Goal: Check status: Check status

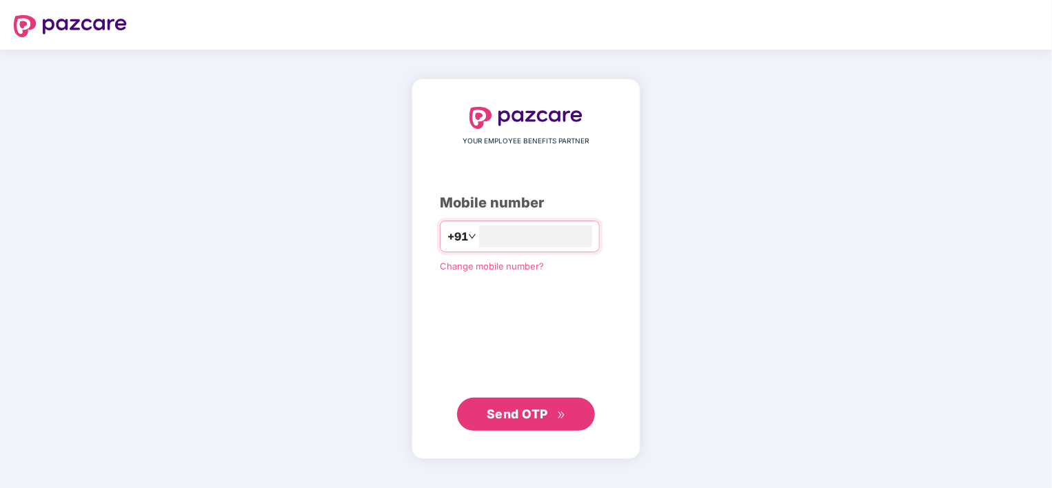
type input "**********"
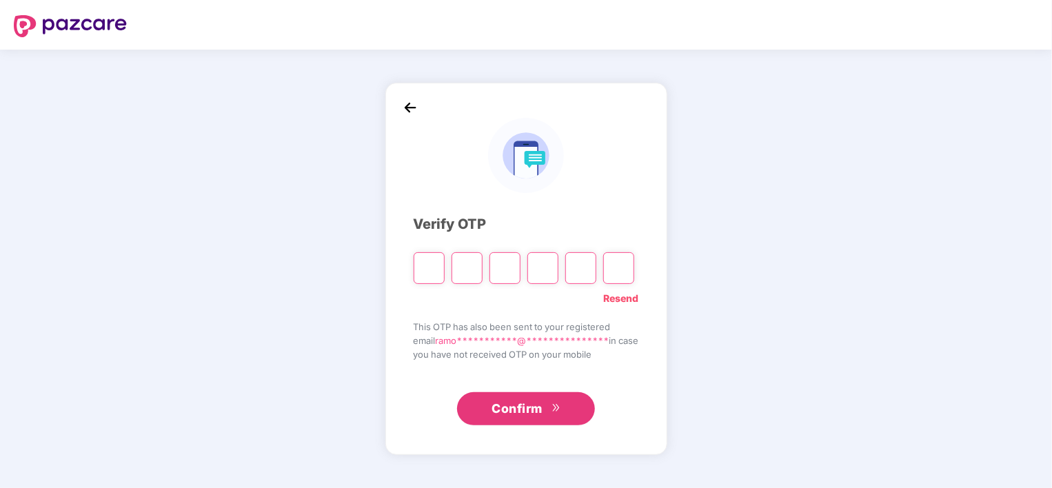
type input "*"
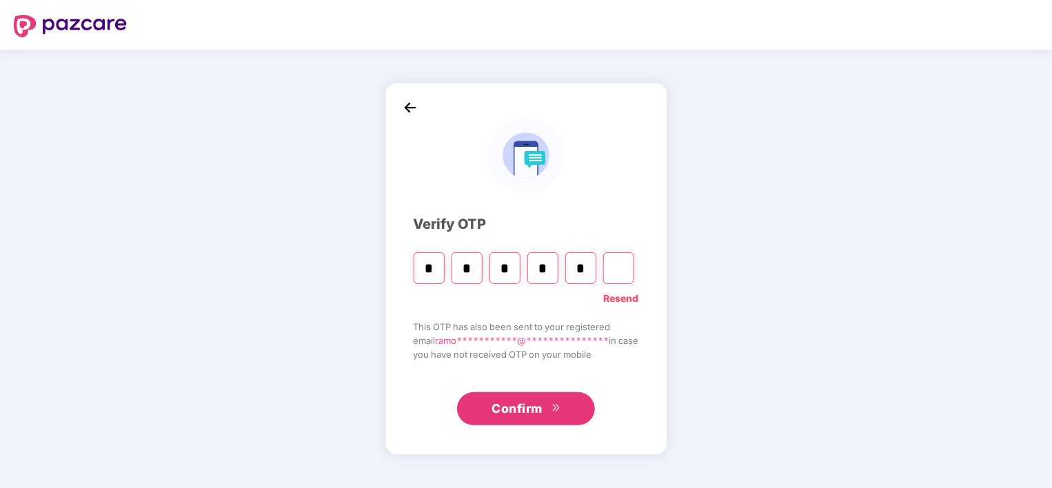
type input "*"
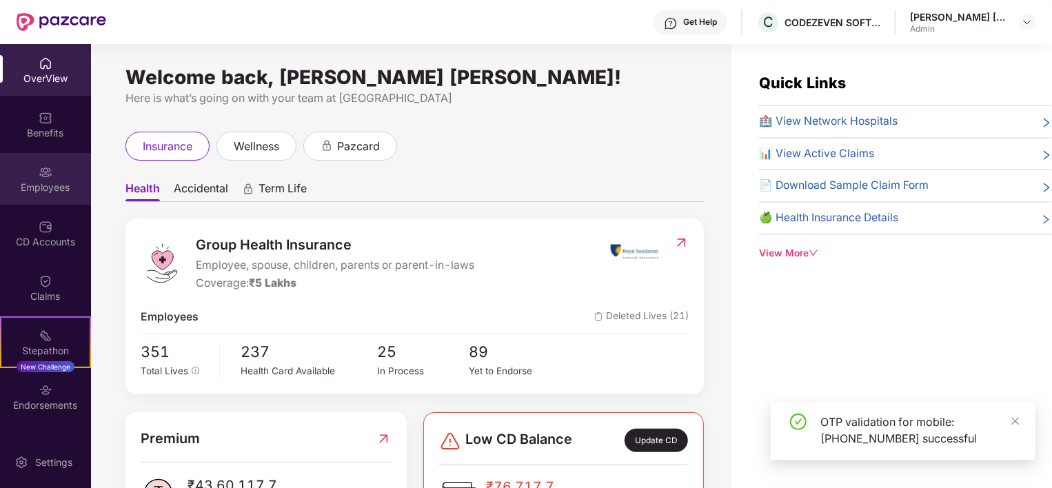
click at [32, 190] on div "Employees" at bounding box center [45, 188] width 91 height 14
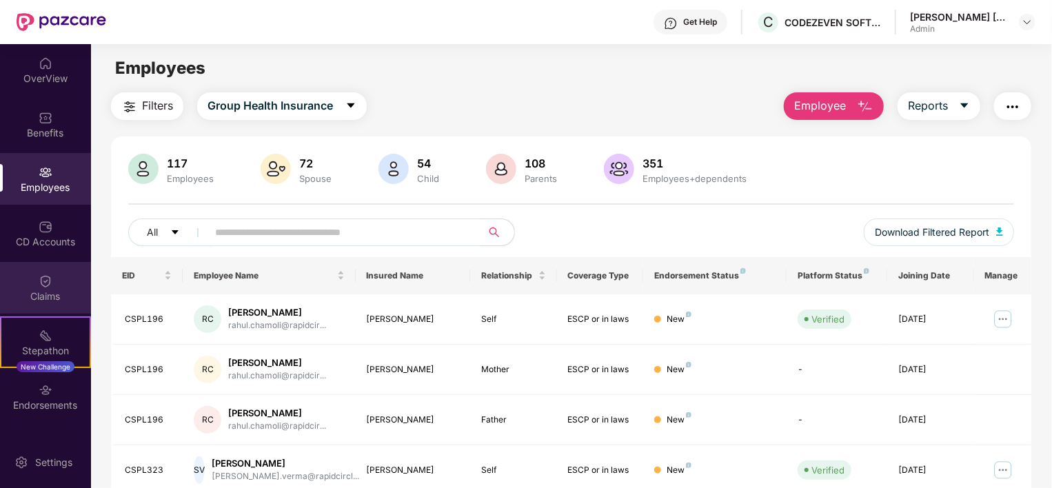
click at [42, 285] on img at bounding box center [46, 281] width 14 height 14
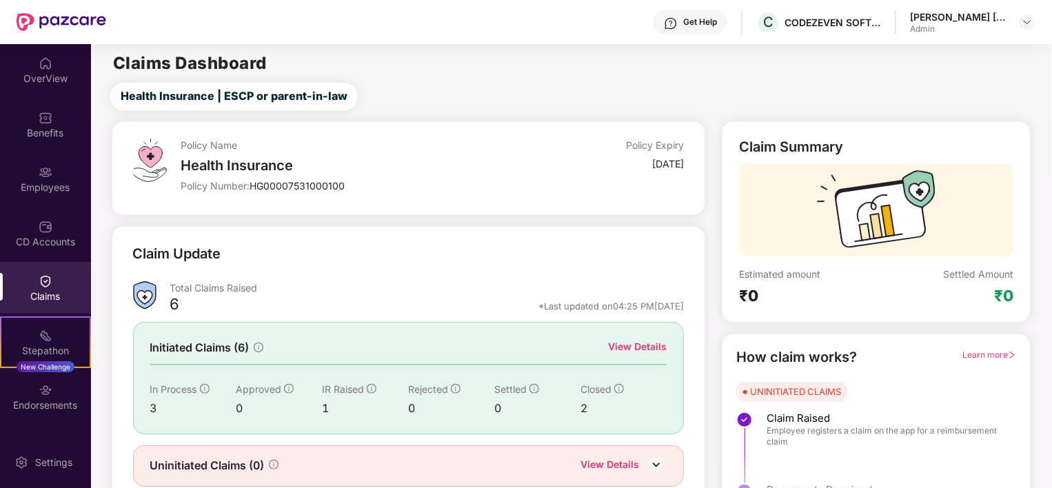
scroll to position [51, 0]
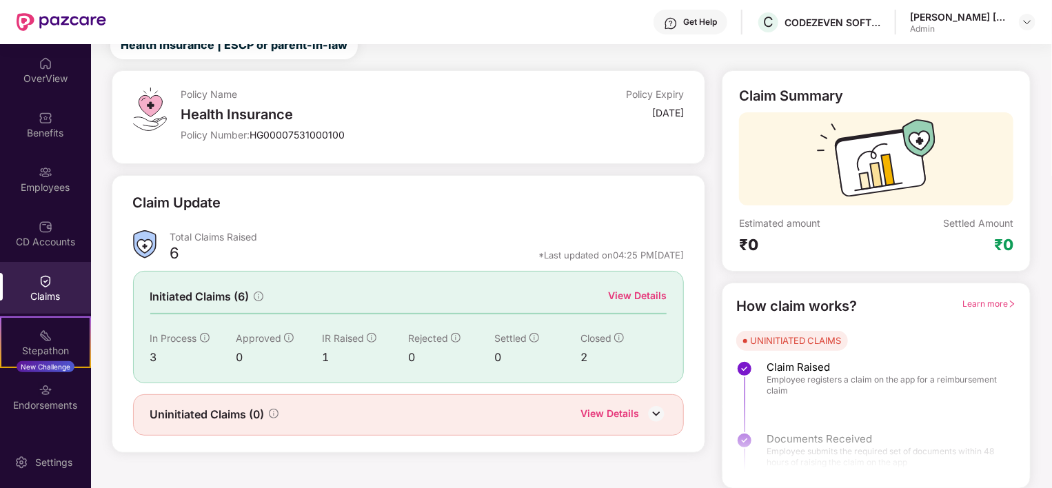
click at [648, 296] on div "View Details" at bounding box center [637, 295] width 59 height 15
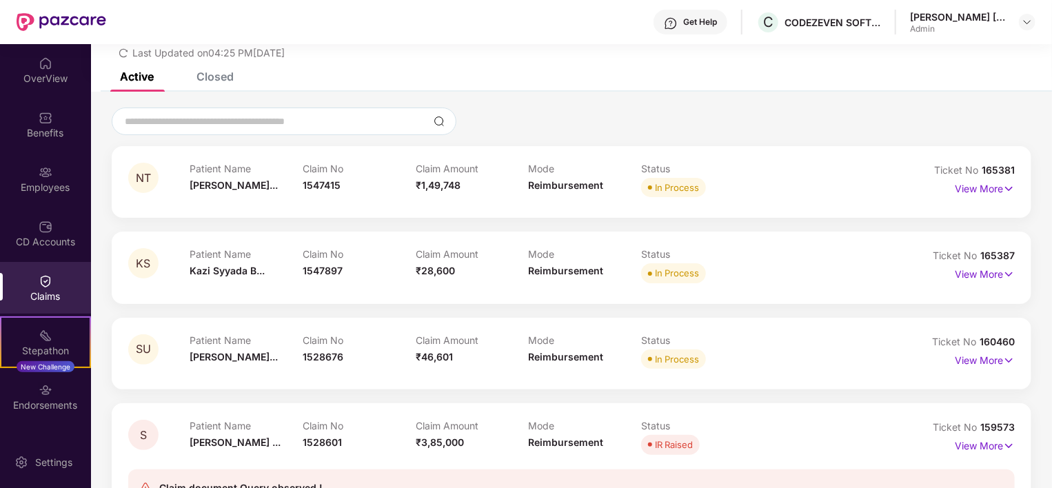
scroll to position [148, 0]
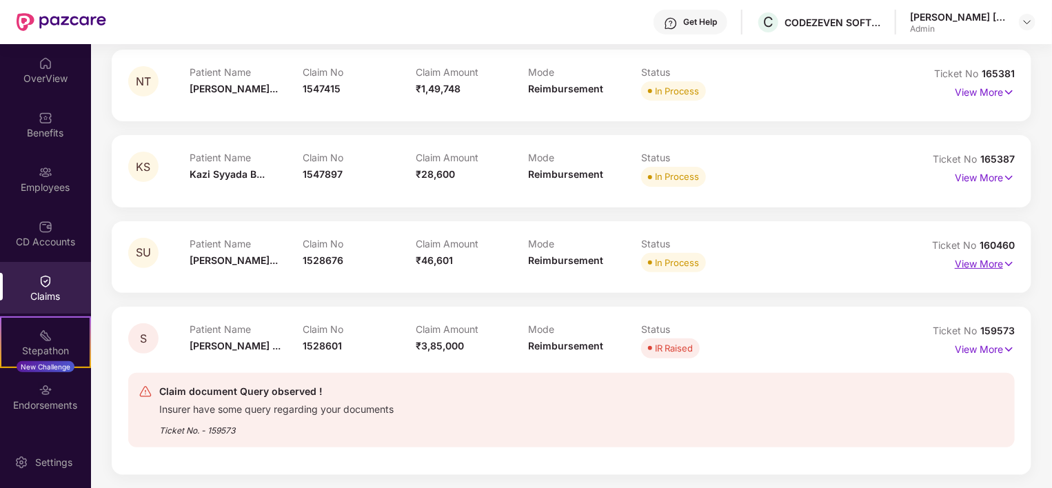
click at [984, 267] on p "View More" at bounding box center [985, 262] width 60 height 19
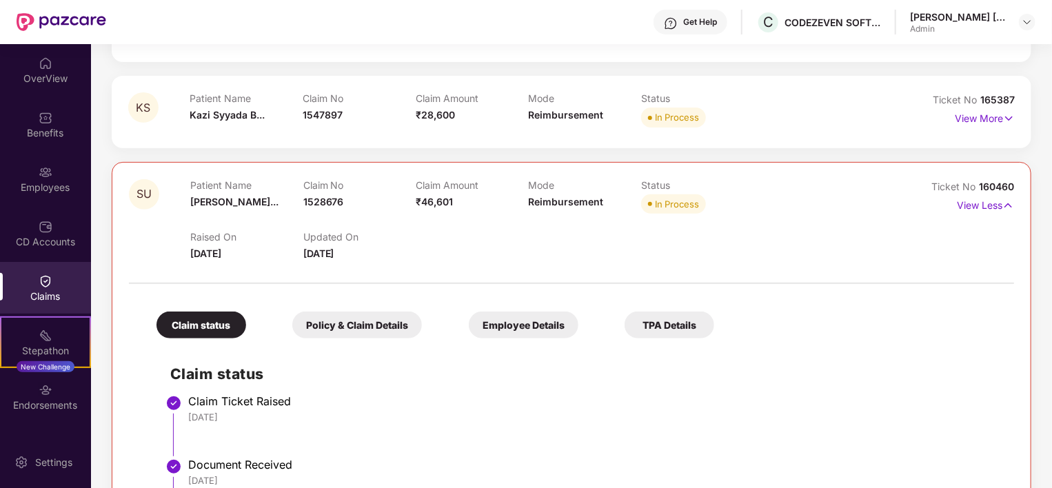
scroll to position [201, 0]
